Goal: Task Accomplishment & Management: Manage account settings

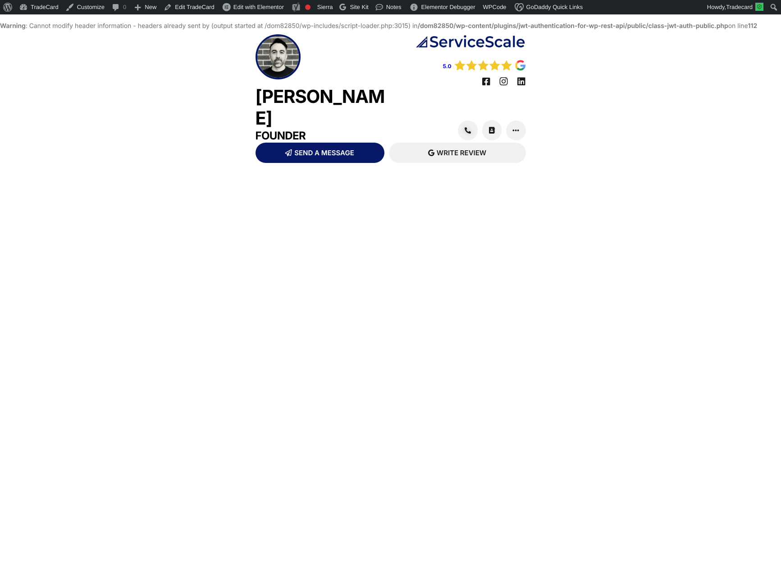
scroll to position [15, 0]
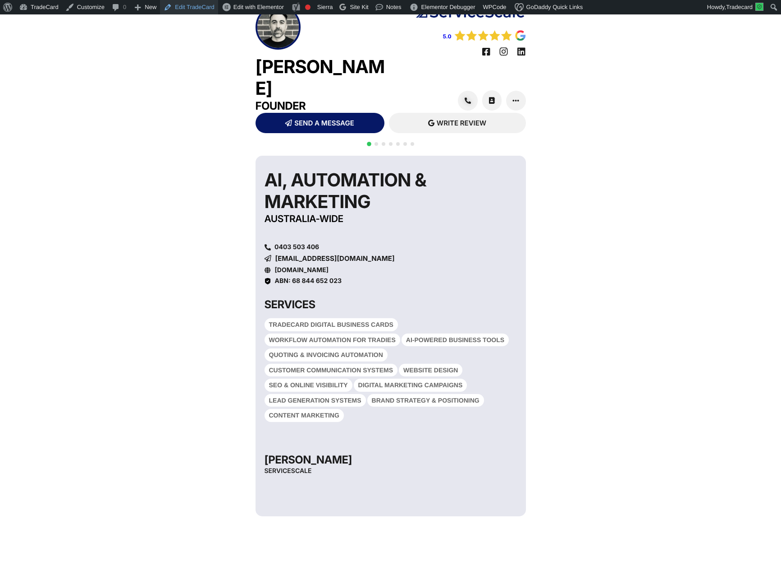
click at [193, 9] on link "Edit TradeCard" at bounding box center [189, 7] width 58 height 14
click at [375, 142] on span "Go to slide 2" at bounding box center [377, 144] width 4 height 4
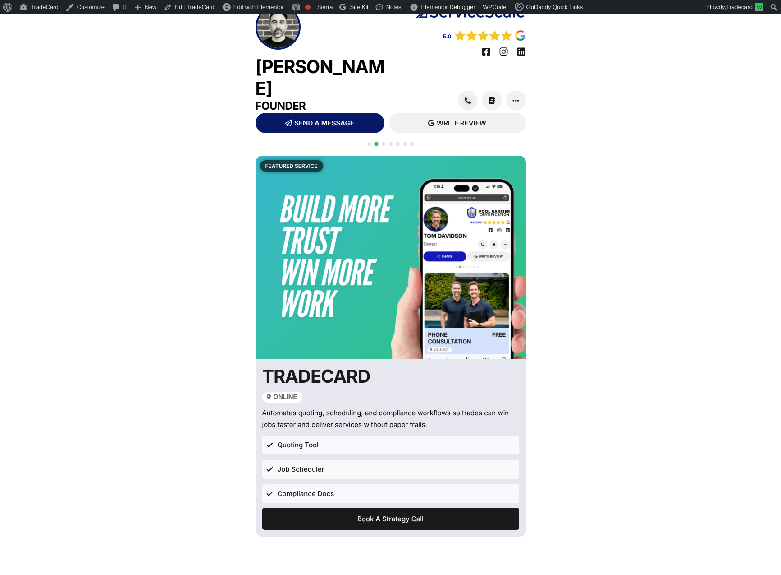
click at [383, 142] on span "Go to slide 3" at bounding box center [384, 144] width 4 height 4
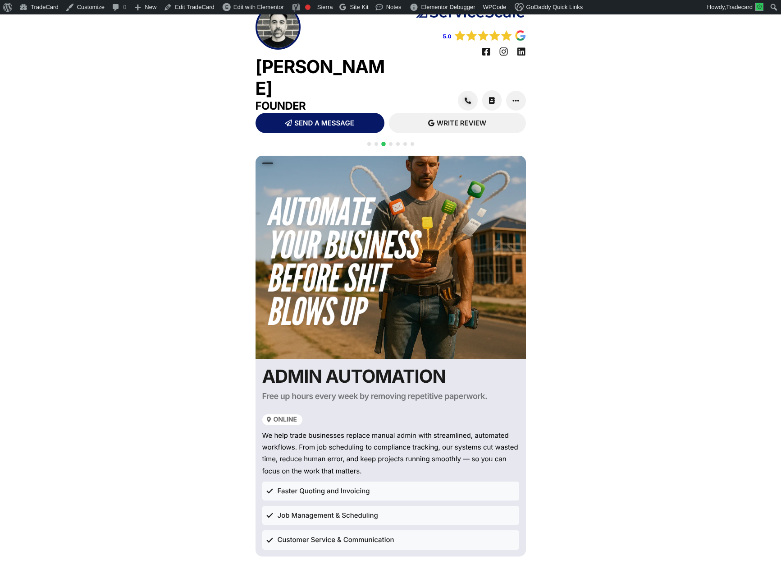
click at [396, 142] on span "Go to slide 5" at bounding box center [398, 144] width 4 height 4
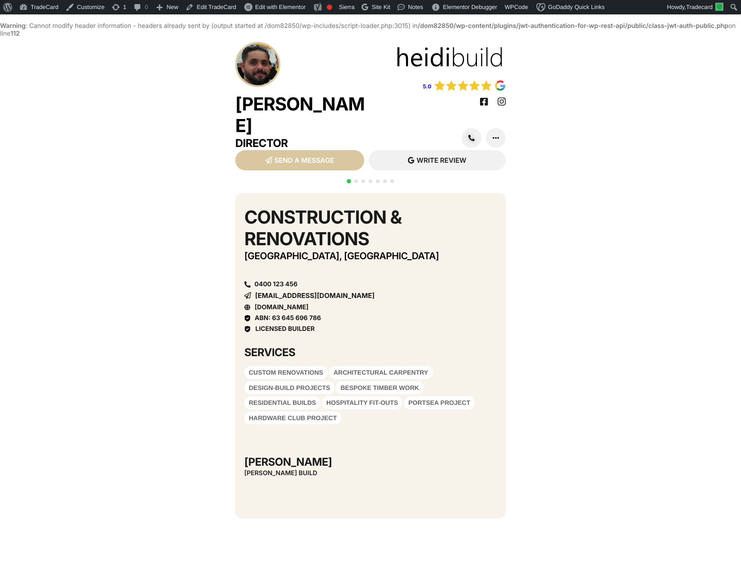
scroll to position [23, 0]
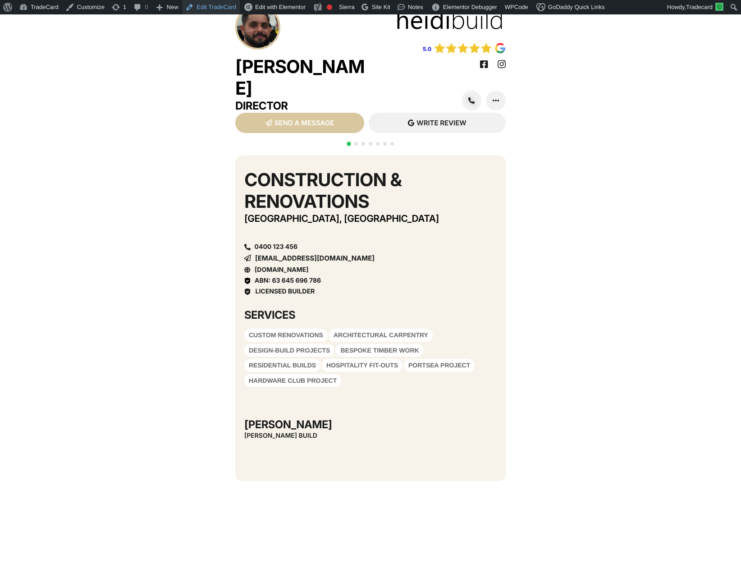
click at [216, 6] on link "Edit TradeCard" at bounding box center [211, 7] width 58 height 14
